Goal: Use online tool/utility: Utilize a website feature to perform a specific function

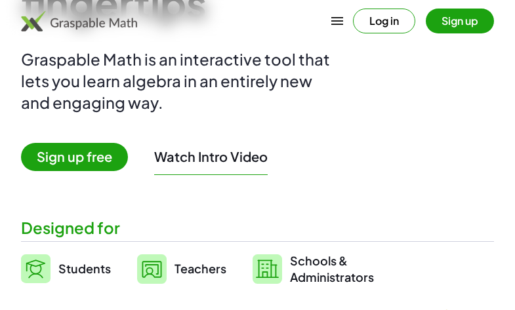
scroll to position [275, 0]
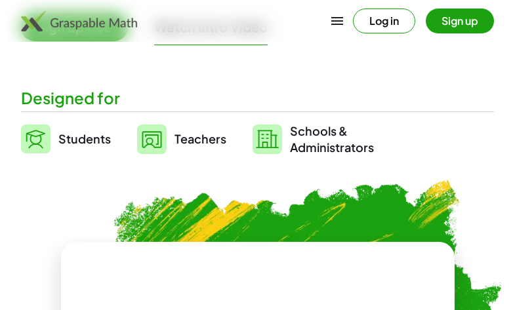
click at [40, 148] on img at bounding box center [35, 139] width 29 height 29
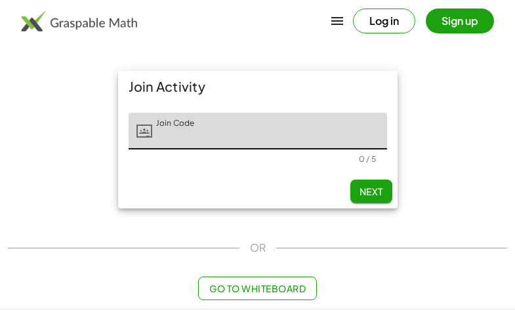
click at [304, 289] on span "Go to Whiteboard" at bounding box center [257, 289] width 96 height 12
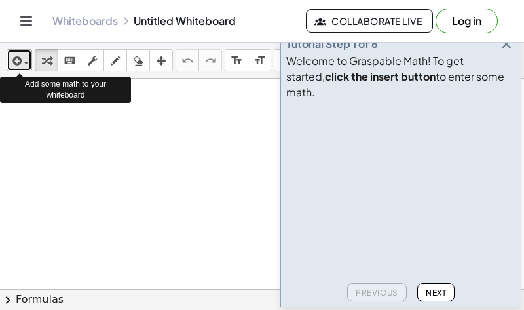
click at [20, 62] on icon "button" at bounding box center [16, 61] width 12 height 16
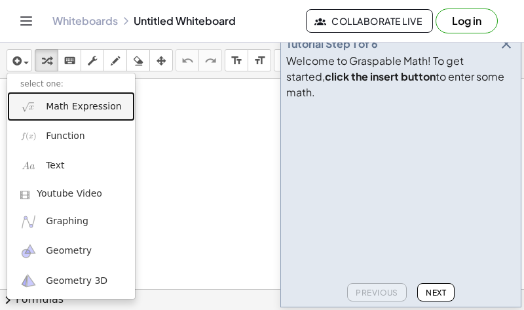
click at [87, 102] on span "Math Expression" at bounding box center [83, 106] width 75 height 13
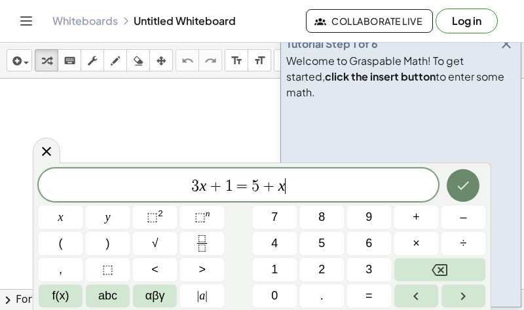
click at [458, 190] on icon "Done" at bounding box center [464, 186] width 16 height 16
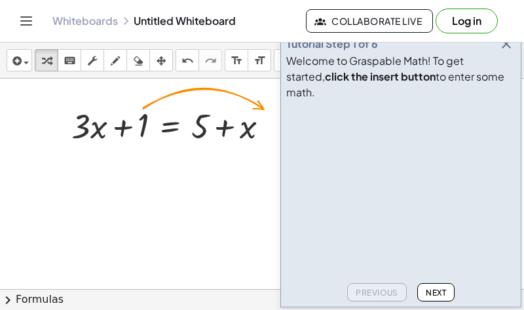
click at [505, 52] on icon "button" at bounding box center [507, 44] width 16 height 16
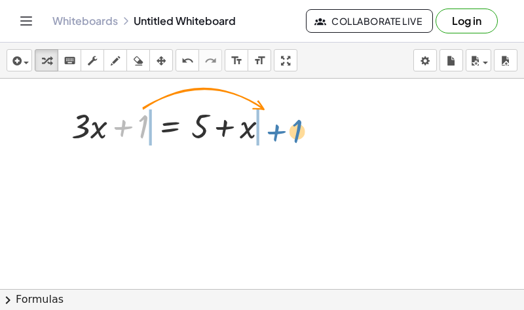
drag, startPoint x: 123, startPoint y: 125, endPoint x: 278, endPoint y: 129, distance: 154.8
click at [278, 129] on div at bounding box center [175, 125] width 221 height 45
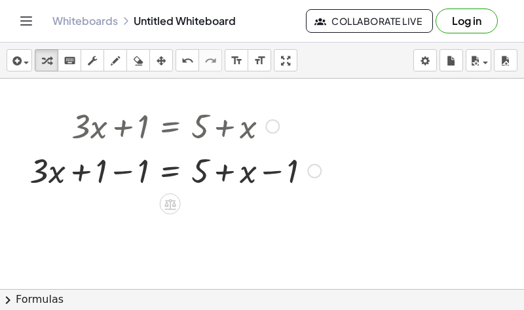
click at [270, 173] on div at bounding box center [175, 169] width 305 height 45
click at [119, 170] on div at bounding box center [175, 169] width 305 height 45
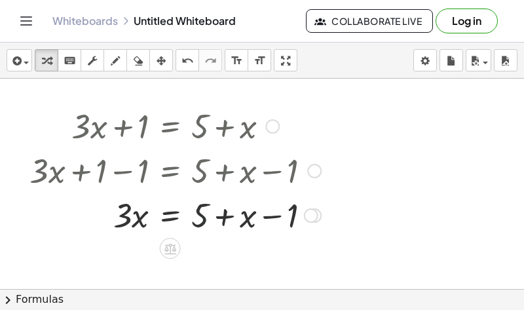
click at [204, 208] on div at bounding box center [175, 214] width 305 height 45
drag, startPoint x: 267, startPoint y: 216, endPoint x: 187, endPoint y: 214, distance: 80.7
click at [187, 214] on div at bounding box center [175, 214] width 305 height 45
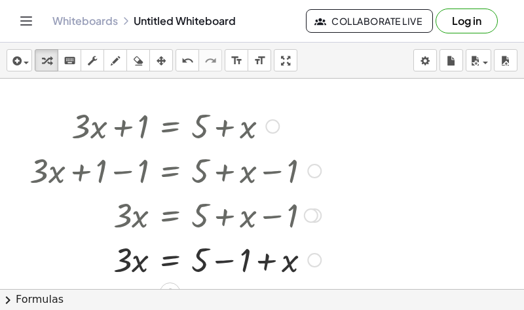
click at [229, 259] on div at bounding box center [175, 259] width 305 height 45
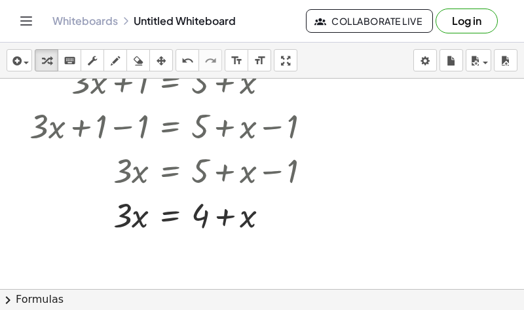
scroll to position [50, 0]
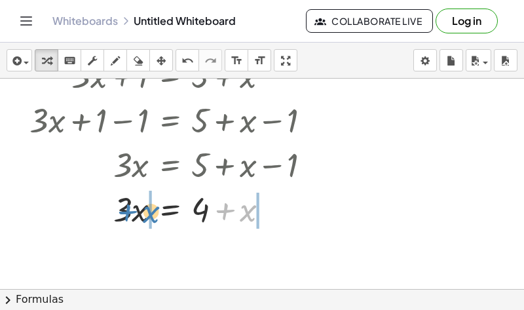
drag, startPoint x: 233, startPoint y: 209, endPoint x: 136, endPoint y: 210, distance: 97.0
click at [136, 210] on div at bounding box center [175, 208] width 305 height 45
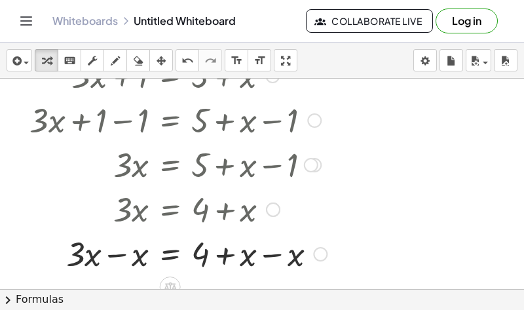
click at [119, 252] on div at bounding box center [178, 253] width 311 height 45
click at [272, 251] on div at bounding box center [178, 253] width 311 height 45
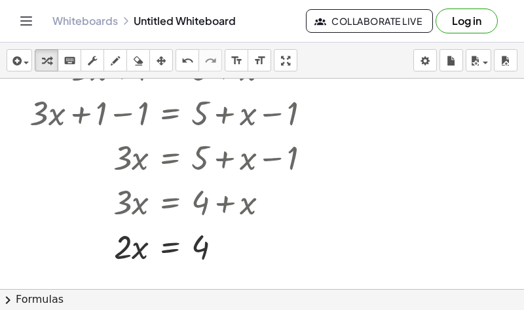
scroll to position [83, 0]
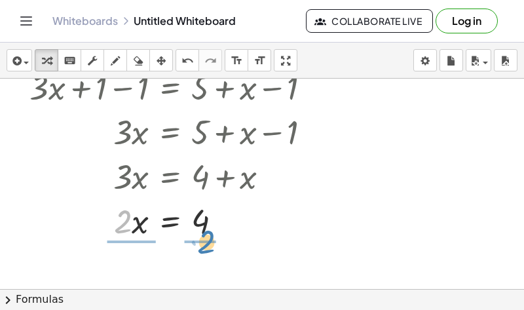
drag, startPoint x: 127, startPoint y: 221, endPoint x: 209, endPoint y: 244, distance: 85.1
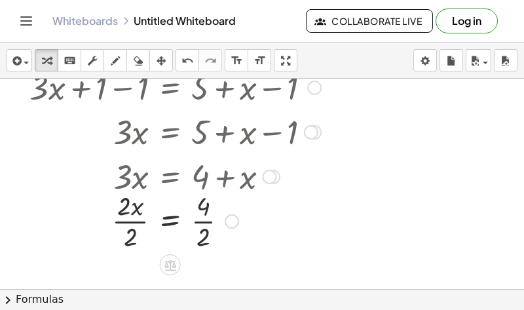
click at [141, 221] on div at bounding box center [175, 220] width 305 height 66
click at [197, 222] on div at bounding box center [175, 220] width 305 height 66
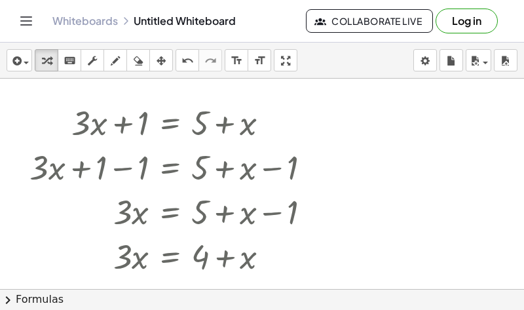
scroll to position [0, 0]
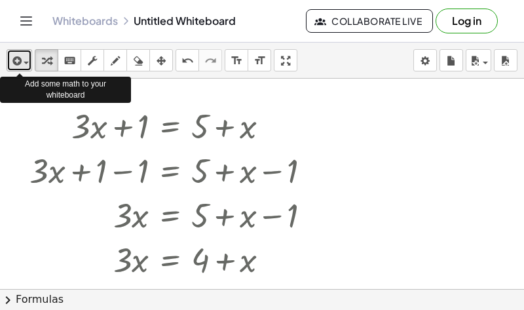
click at [27, 58] on div "button" at bounding box center [19, 60] width 19 height 16
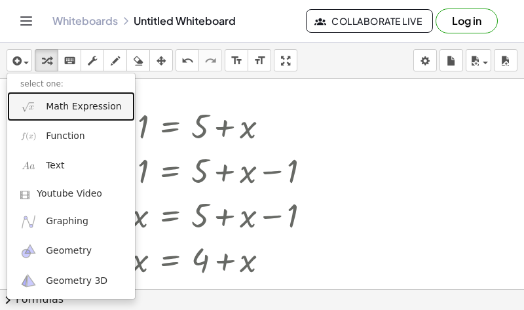
click at [85, 113] on span "Math Expression" at bounding box center [83, 106] width 75 height 13
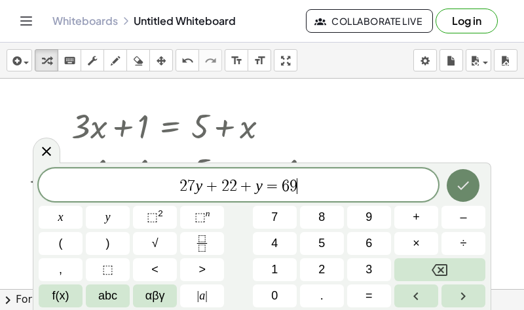
click at [464, 191] on icon "Done" at bounding box center [464, 186] width 16 height 16
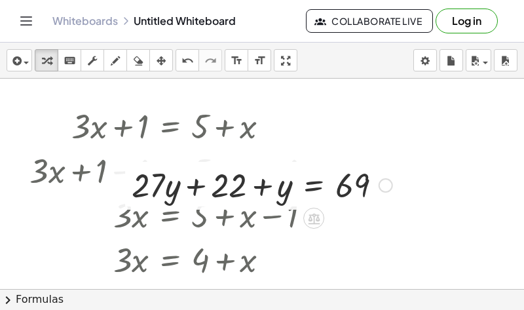
click at [387, 186] on div at bounding box center [386, 185] width 14 height 14
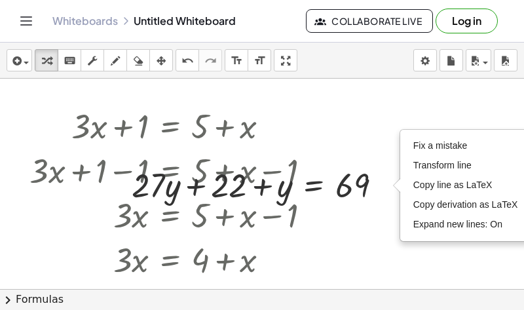
click at [380, 224] on div at bounding box center [262, 289] width 524 height 421
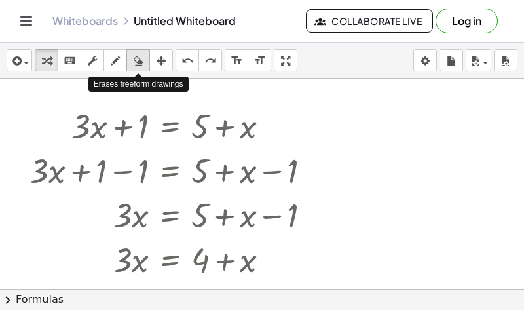
click at [136, 62] on icon "button" at bounding box center [138, 61] width 9 height 16
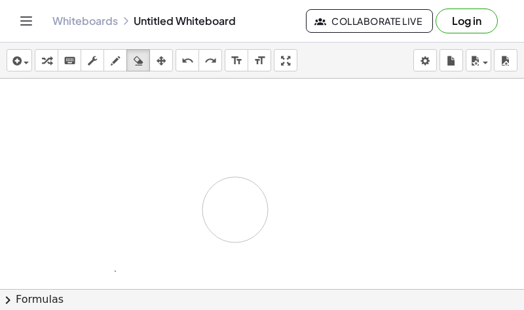
drag, startPoint x: 72, startPoint y: 123, endPoint x: 235, endPoint y: 210, distance: 185.1
click at [235, 210] on div at bounding box center [262, 289] width 524 height 421
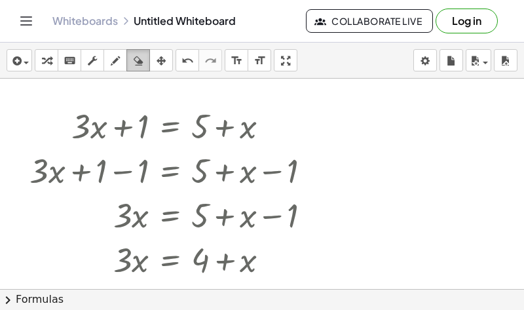
click at [136, 64] on icon "button" at bounding box center [138, 61] width 9 height 16
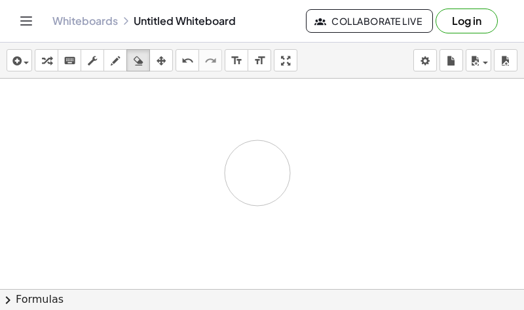
drag, startPoint x: 68, startPoint y: 136, endPoint x: 258, endPoint y: 175, distance: 194.6
click at [258, 175] on div at bounding box center [262, 289] width 524 height 421
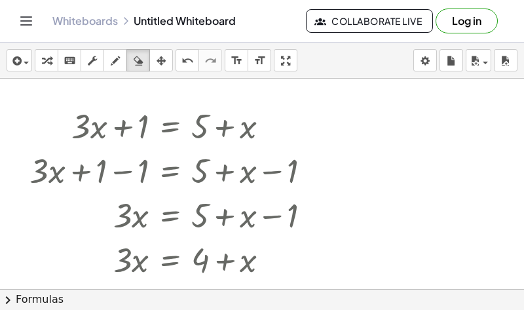
click at [26, 20] on icon "Toggle navigation" at bounding box center [26, 21] width 16 height 16
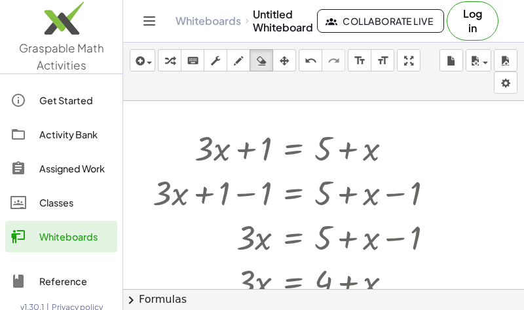
click at [145, 1] on div "Whiteboards Untitled Whiteboard Collaborate Live Log in" at bounding box center [324, 21] width 370 height 42
click at [146, 13] on icon "Toggle navigation" at bounding box center [150, 21] width 16 height 16
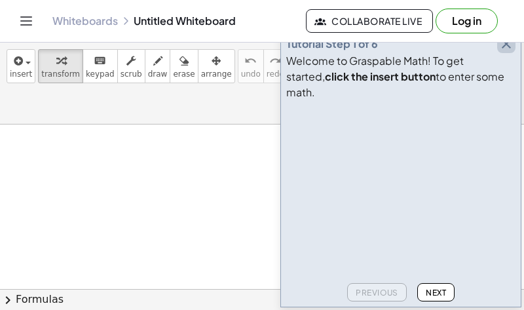
click at [512, 52] on icon "button" at bounding box center [507, 44] width 16 height 16
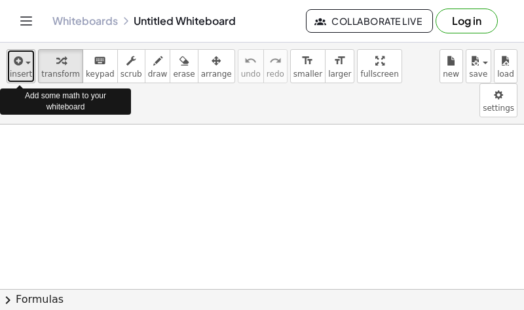
click at [18, 68] on icon "button" at bounding box center [17, 61] width 12 height 16
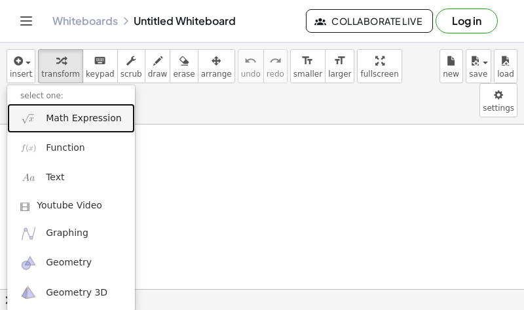
click at [102, 115] on span "Math Expression" at bounding box center [83, 118] width 75 height 13
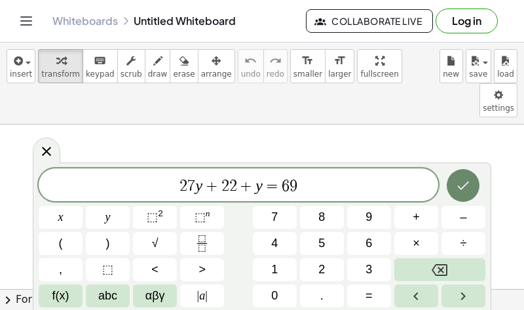
click at [455, 185] on button "Done" at bounding box center [463, 185] width 33 height 33
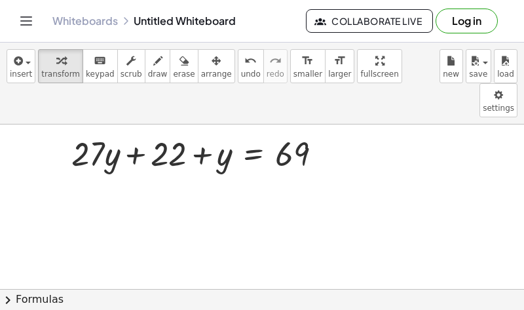
scroll to position [26, 0]
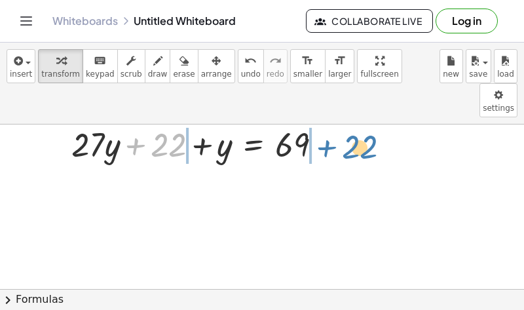
drag, startPoint x: 139, startPoint y: 113, endPoint x: 330, endPoint y: 115, distance: 191.4
click at [330, 121] on div at bounding box center [202, 143] width 274 height 45
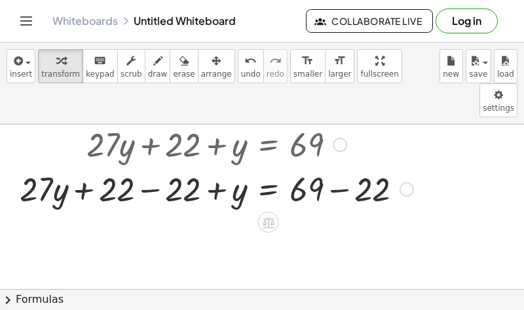
click at [158, 166] on div at bounding box center [216, 188] width 407 height 45
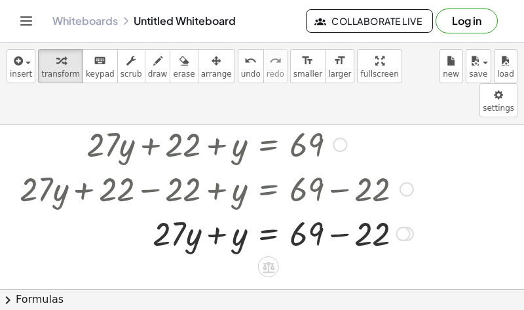
click at [345, 210] on div at bounding box center [216, 232] width 407 height 45
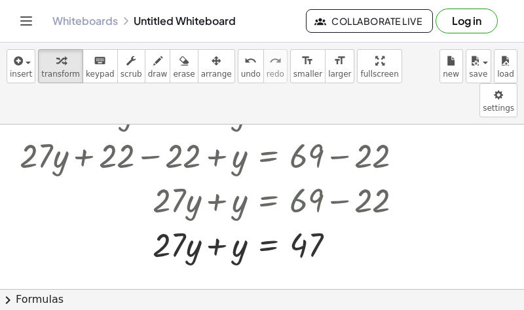
scroll to position [77, 0]
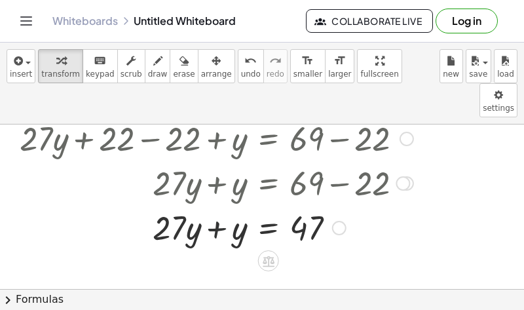
click at [218, 205] on div at bounding box center [216, 227] width 407 height 45
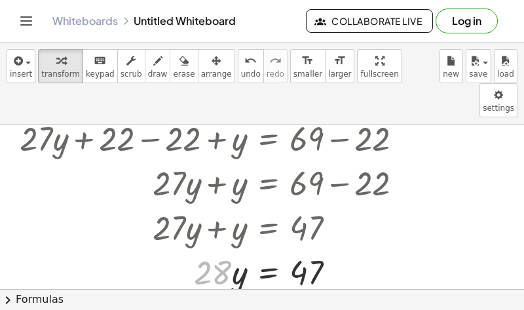
drag, startPoint x: 227, startPoint y: 237, endPoint x: 326, endPoint y: 267, distance: 103.5
click at [326, 267] on div "+ · 27 · y + 22 + y = 69 + · 27 · y + 22 − 22 + y = + 69 − 22 + · 27 · y + 0 + …" at bounding box center [262, 252] width 524 height 409
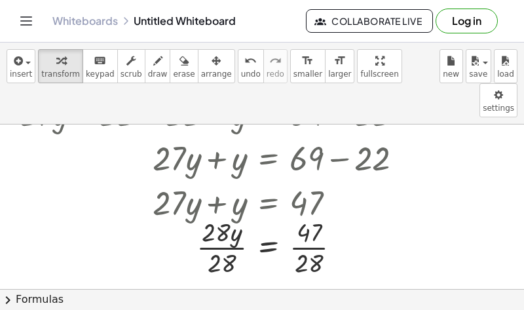
scroll to position [112, 0]
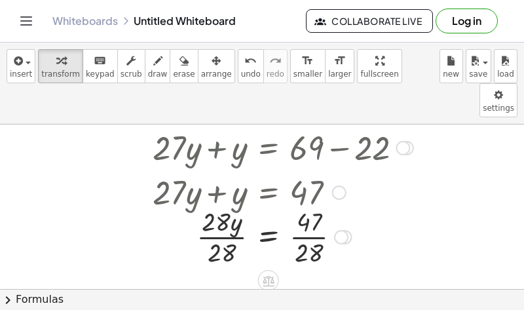
click at [313, 203] on div at bounding box center [216, 236] width 407 height 66
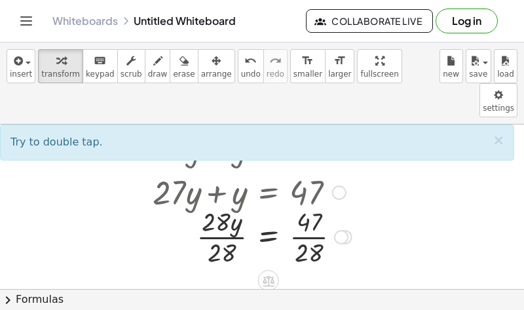
click at [310, 205] on div at bounding box center [216, 236] width 407 height 66
click at [317, 204] on div at bounding box center [216, 236] width 407 height 66
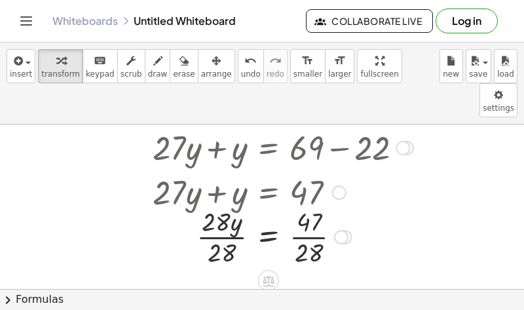
click at [317, 204] on div at bounding box center [216, 236] width 407 height 66
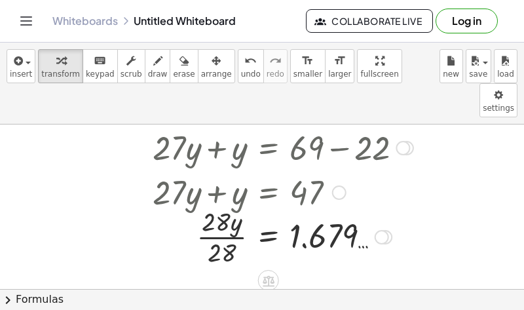
click at [226, 203] on div at bounding box center [216, 236] width 407 height 66
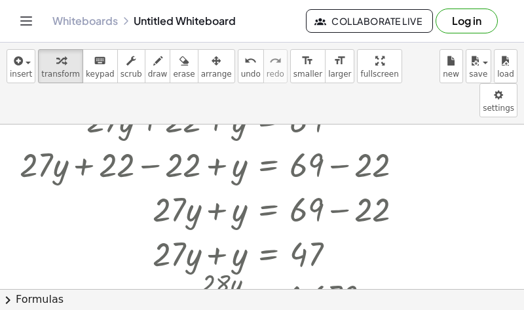
scroll to position [0, 0]
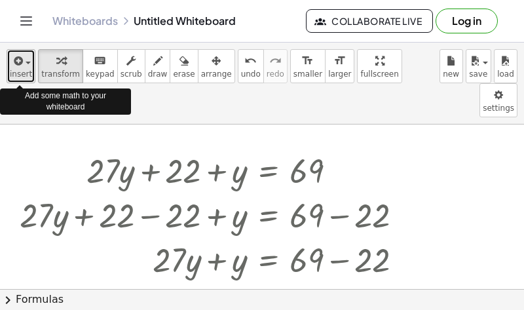
click at [28, 72] on span "insert" at bounding box center [21, 73] width 22 height 9
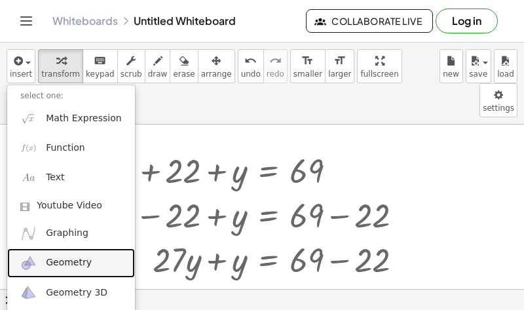
click at [68, 262] on span "Geometry" at bounding box center [69, 262] width 46 height 13
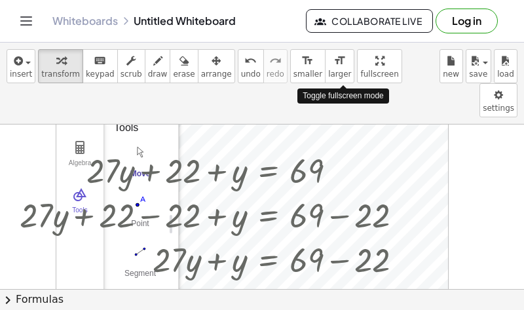
drag, startPoint x: 354, startPoint y: 56, endPoint x: 354, endPoint y: 113, distance: 57.0
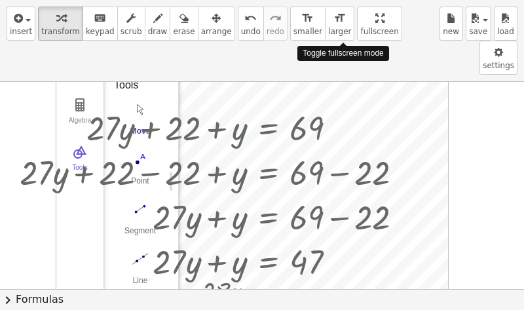
click at [354, 113] on div "insert select one: Math Expression Function Text Youtube Video Graphing Geometr…" at bounding box center [262, 155] width 524 height 310
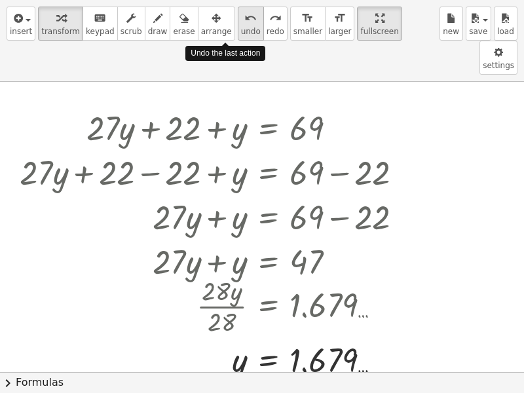
click at [241, 27] on span "undo" at bounding box center [251, 31] width 20 height 9
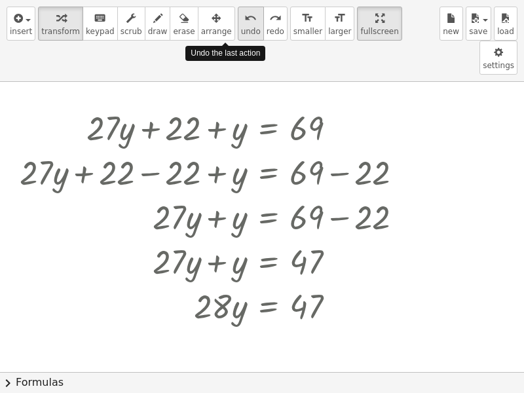
click at [241, 27] on span "undo" at bounding box center [251, 31] width 20 height 9
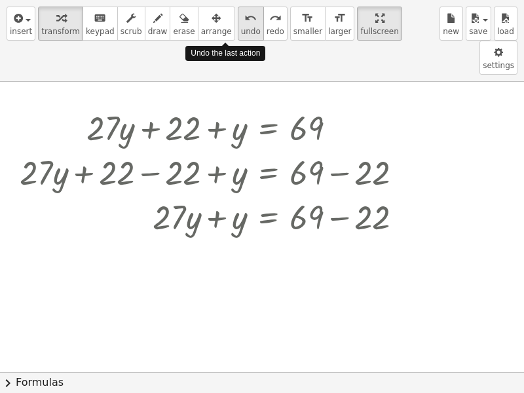
click at [241, 27] on span "undo" at bounding box center [251, 31] width 20 height 9
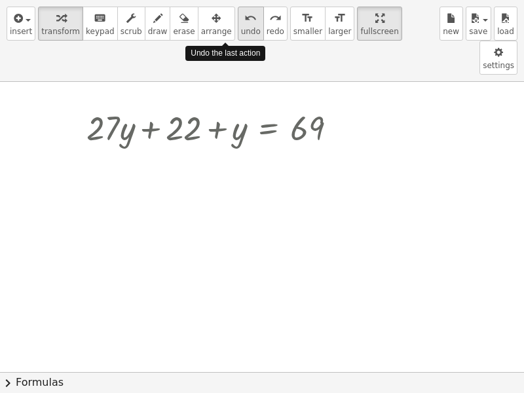
click at [241, 27] on span "undo" at bounding box center [251, 31] width 20 height 9
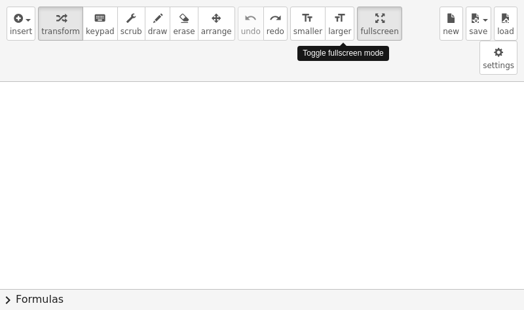
drag, startPoint x: 347, startPoint y: 18, endPoint x: 347, endPoint y: -39, distance: 57.0
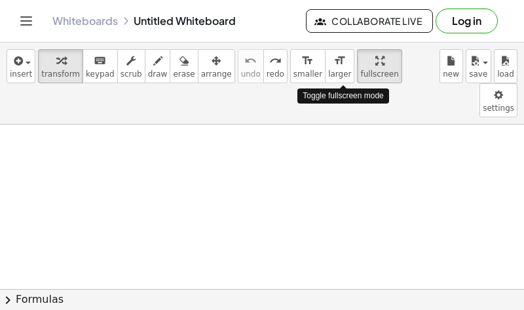
click at [347, 0] on html "Graspable Math Activities Get Started Activity Bank Assigned Work Classes White…" at bounding box center [262, 155] width 524 height 310
